Goal: Find specific page/section: Find specific page/section

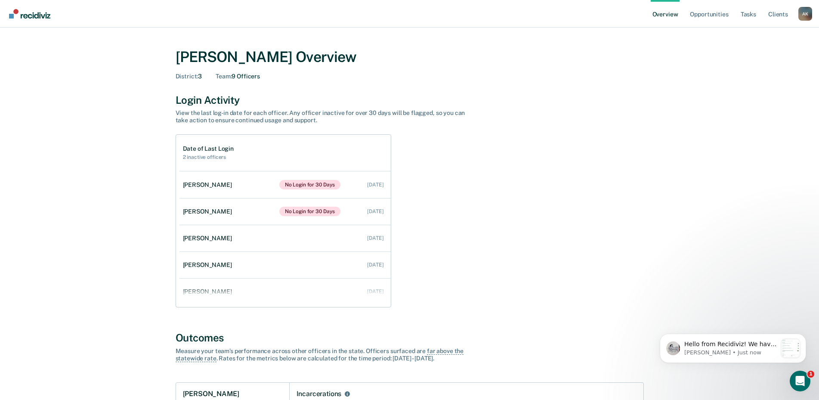
click at [805, 12] on div "A K" at bounding box center [805, 14] width 14 height 14
click at [783, 65] on link "Go to Operations" at bounding box center [771, 66] width 56 height 7
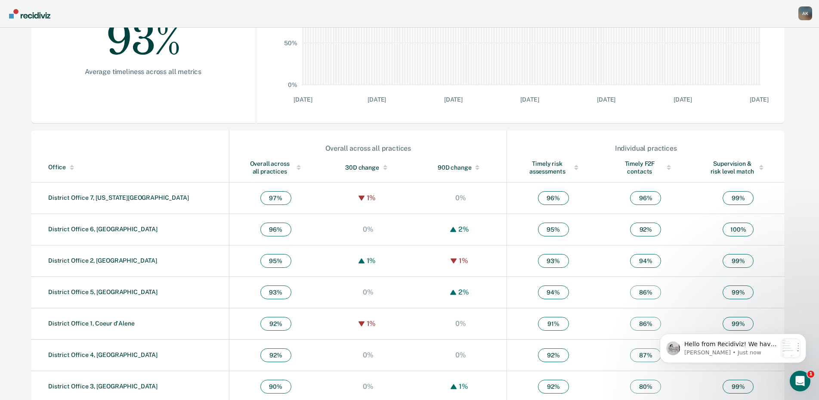
scroll to position [200, 0]
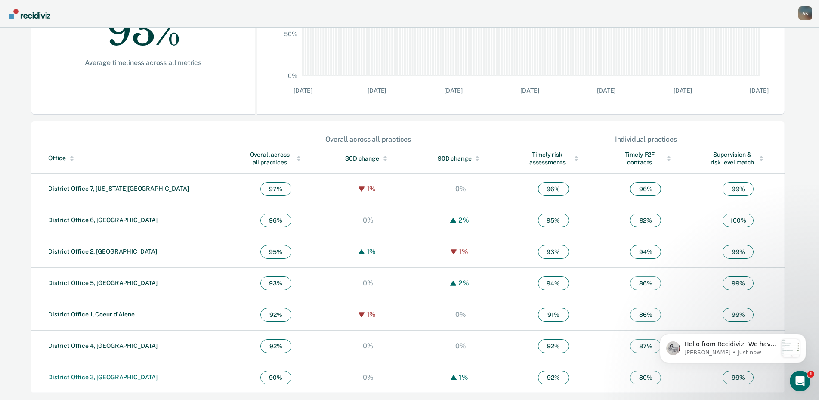
click at [98, 376] on link "District Office 3, [GEOGRAPHIC_DATA]" at bounding box center [102, 376] width 109 height 7
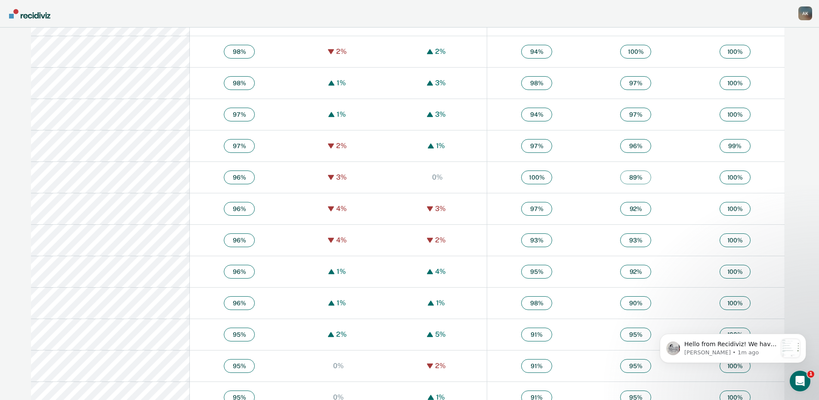
scroll to position [702, 0]
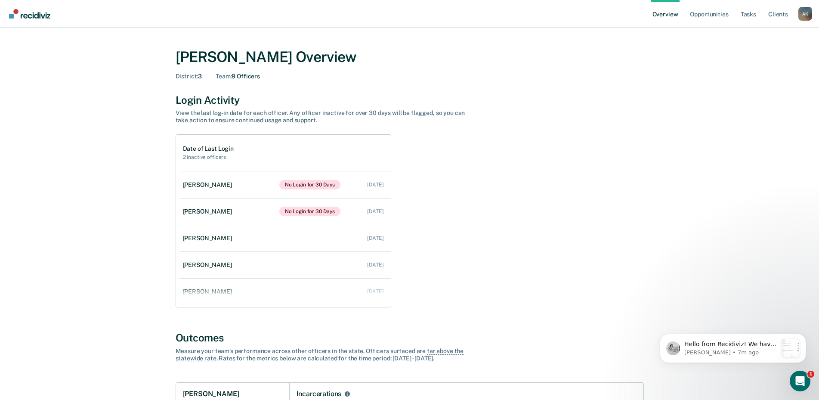
click at [805, 15] on div "A K" at bounding box center [805, 14] width 14 height 14
click at [781, 67] on link "Go to Operations" at bounding box center [771, 66] width 56 height 7
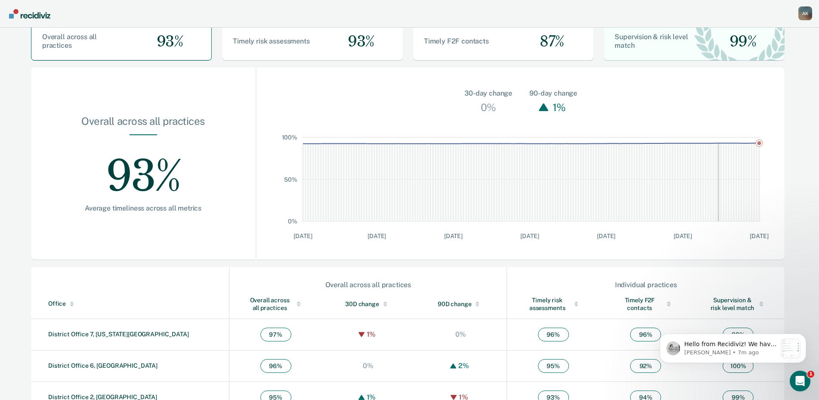
scroll to position [200, 0]
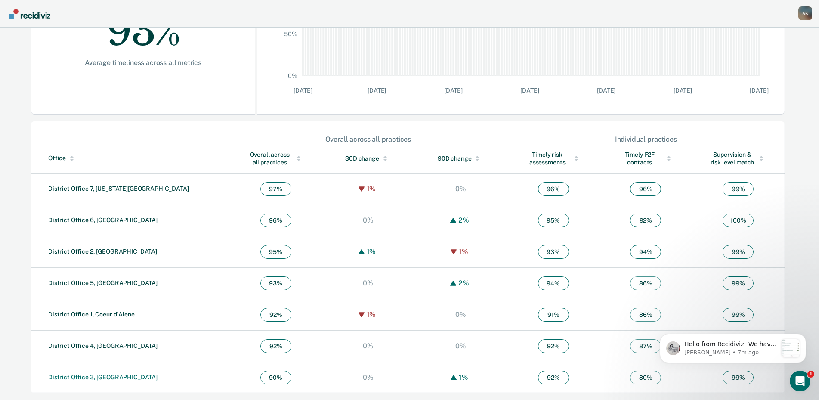
click at [98, 376] on link "District Office 3, [GEOGRAPHIC_DATA]" at bounding box center [102, 376] width 109 height 7
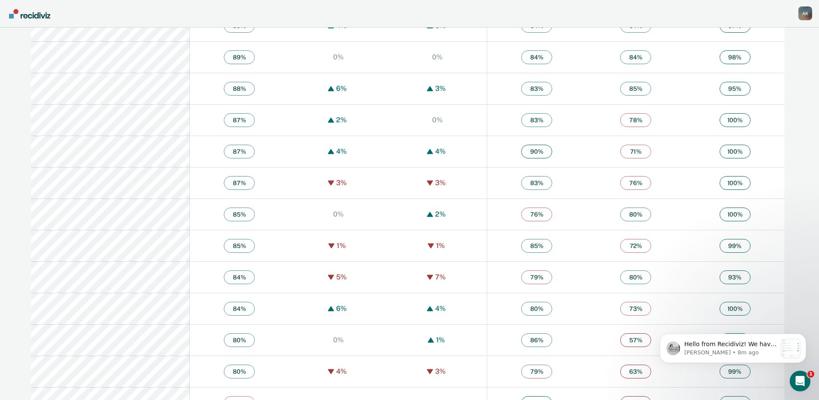
scroll to position [1463, 0]
